Goal: Browse casually: Explore the website without a specific task or goal

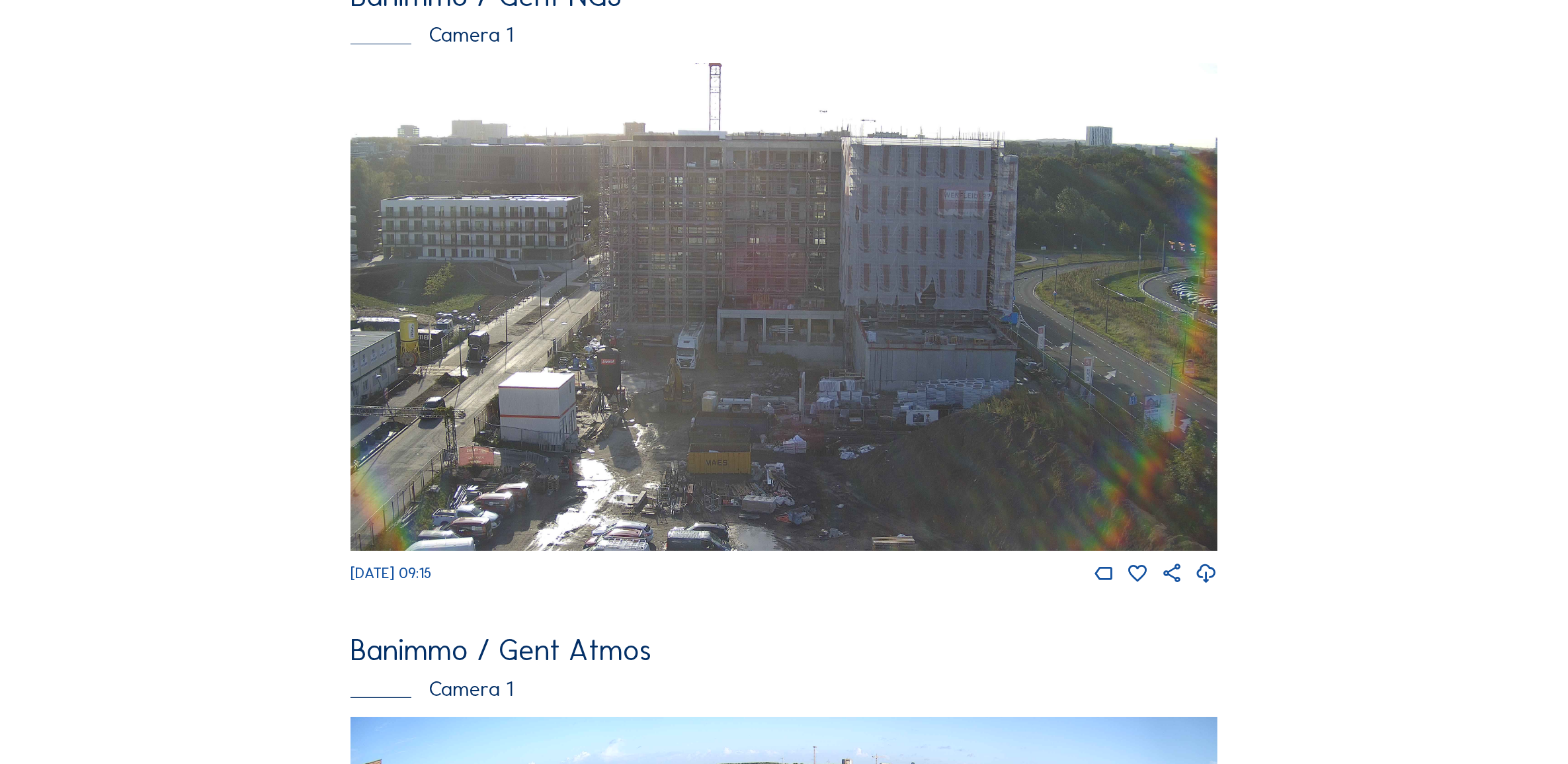
scroll to position [166, 0]
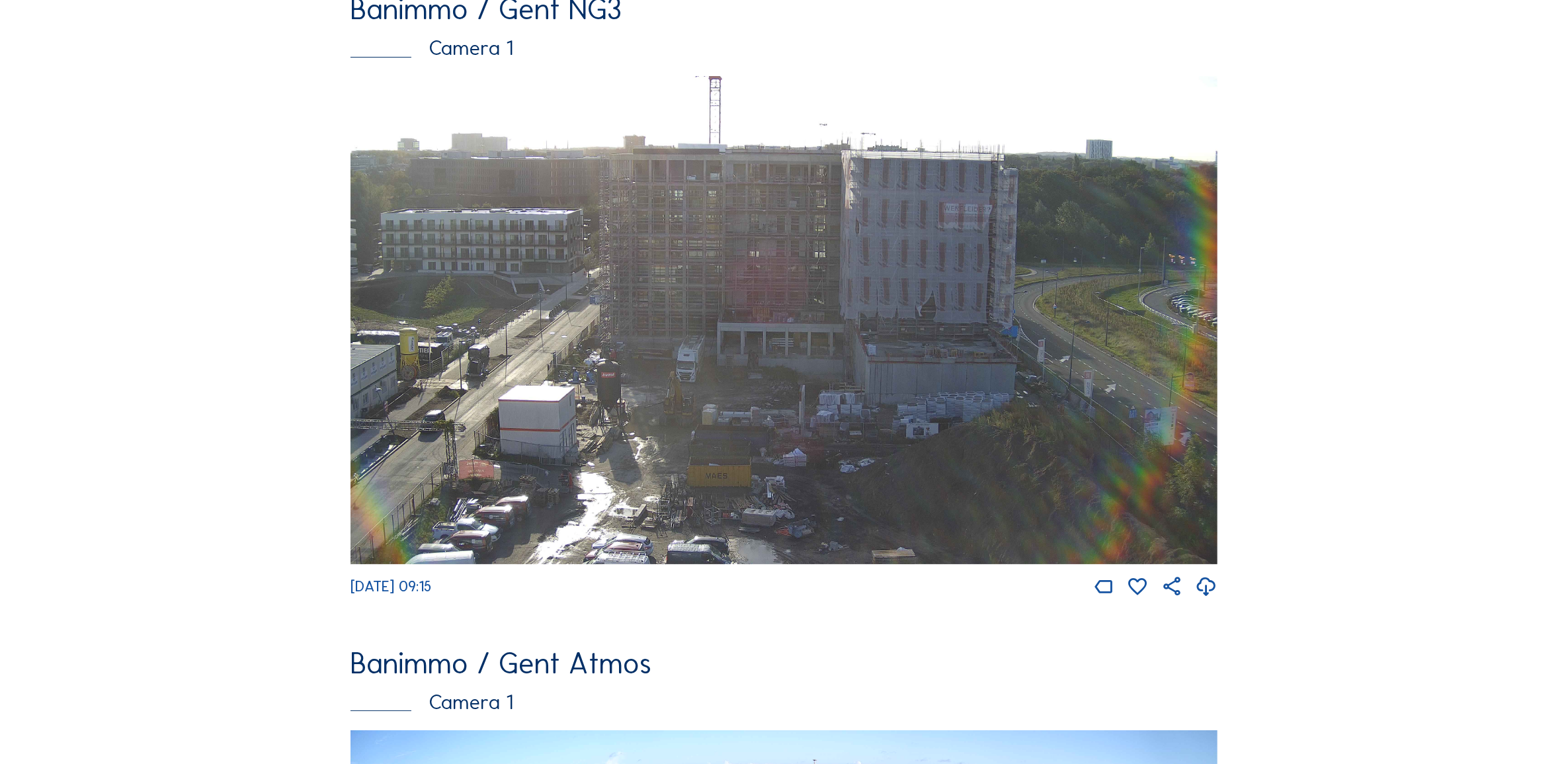
click at [567, 288] on img at bounding box center [784, 320] width 867 height 488
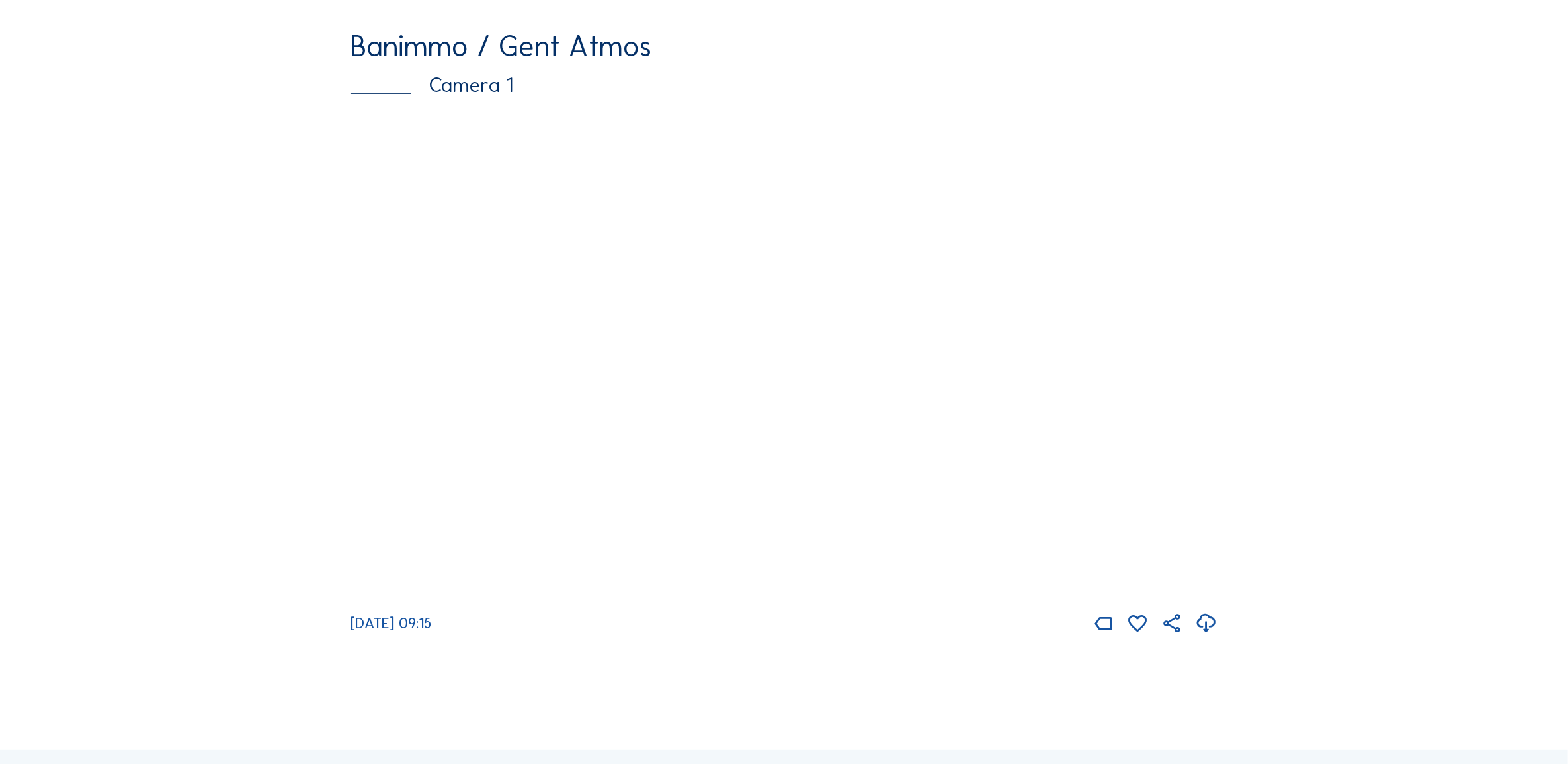
scroll to position [808, 0]
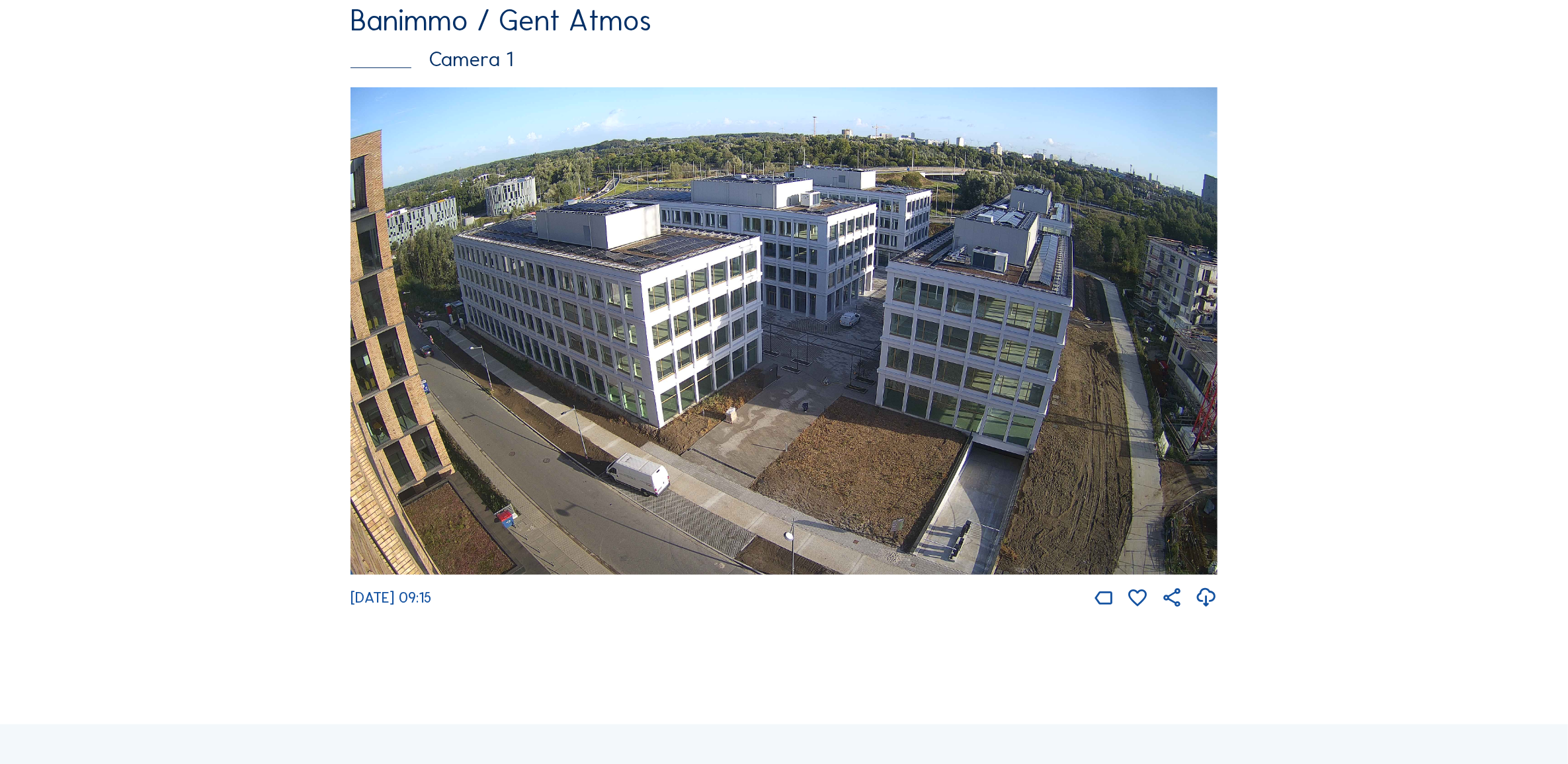
click at [705, 358] on img at bounding box center [784, 331] width 867 height 488
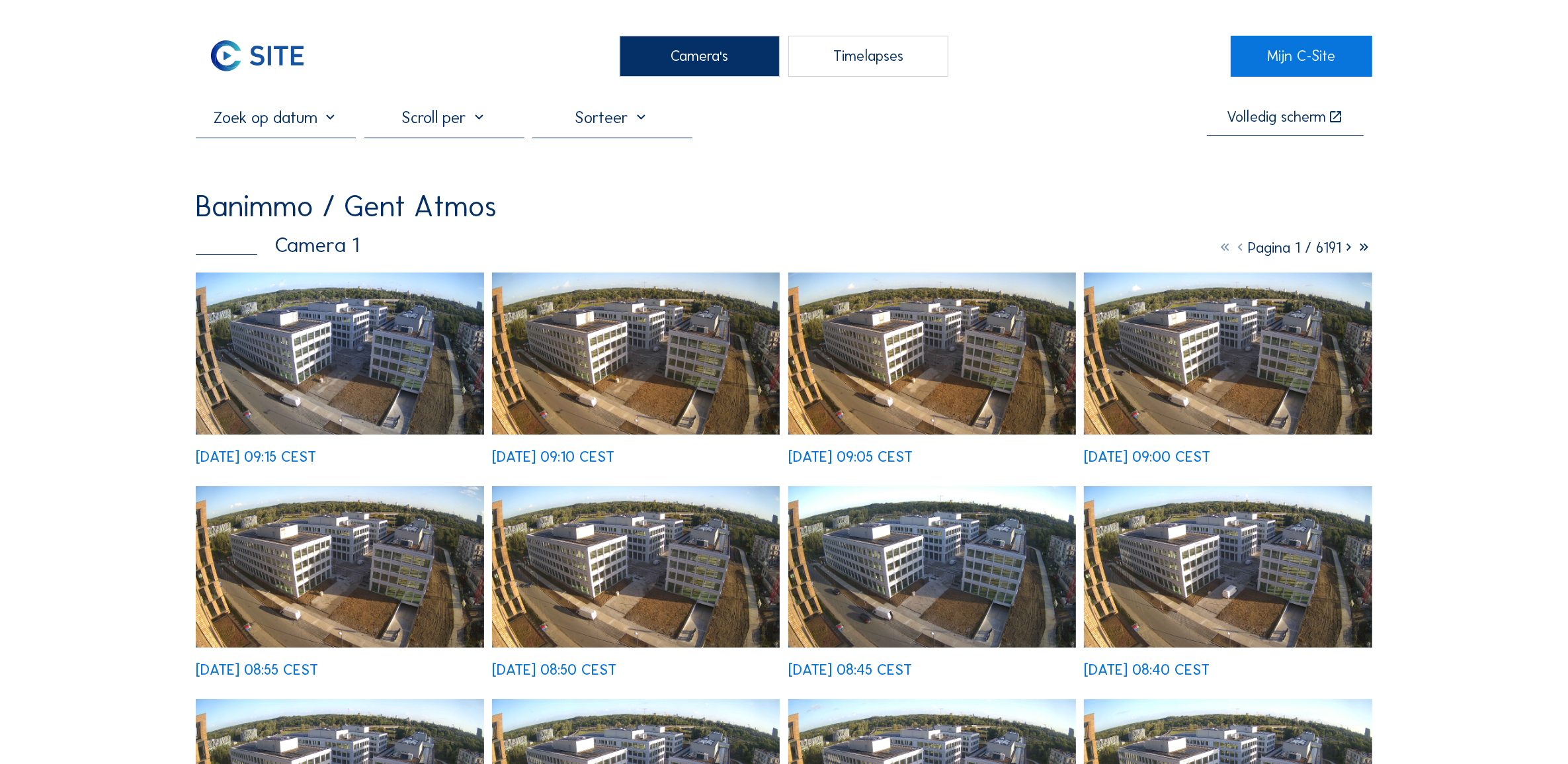
click at [398, 337] on img at bounding box center [340, 353] width 288 height 162
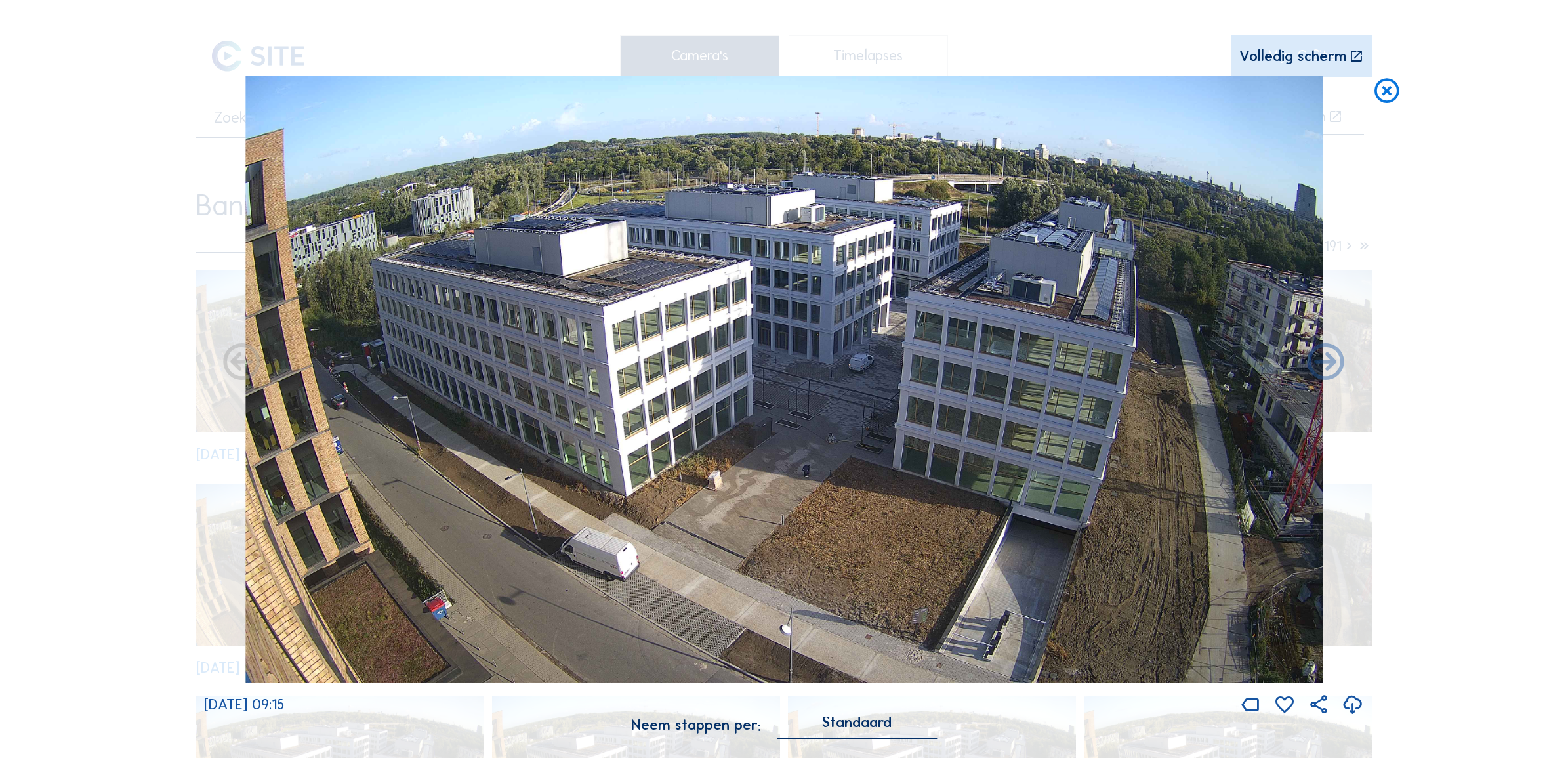
click at [1350, 712] on icon at bounding box center [1352, 706] width 22 height 27
